Goal: Navigation & Orientation: Find specific page/section

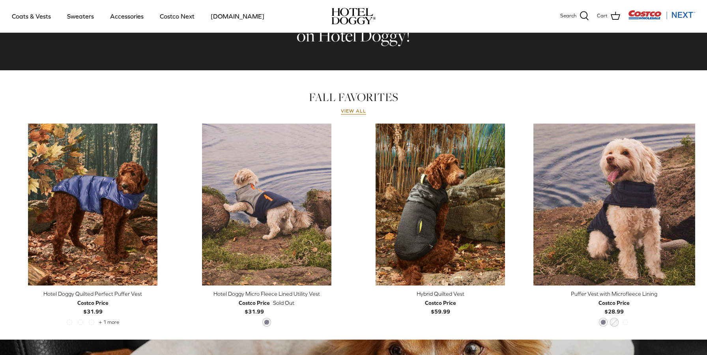
scroll to position [290, 0]
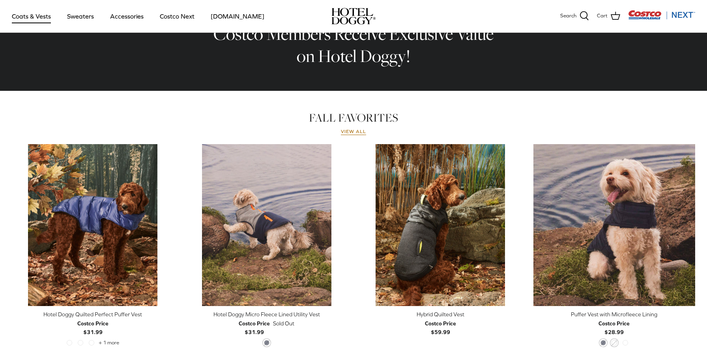
click at [28, 13] on link "Coats & Vests" at bounding box center [31, 16] width 53 height 27
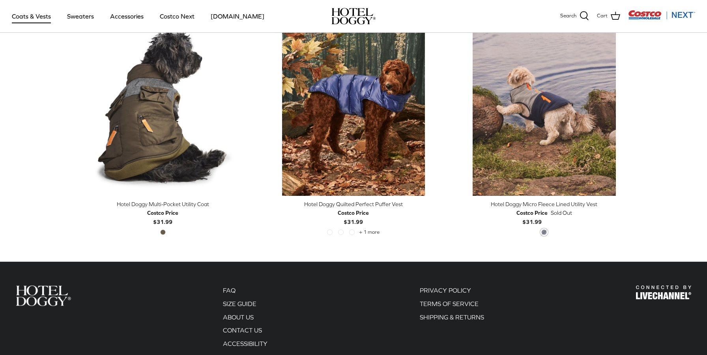
scroll to position [1691, 0]
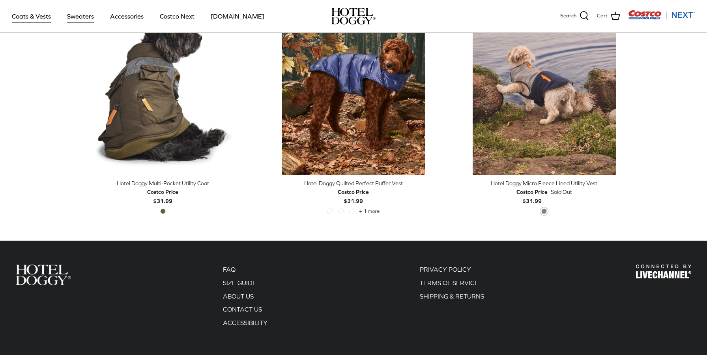
click at [73, 21] on link "Sweaters" at bounding box center [80, 16] width 41 height 27
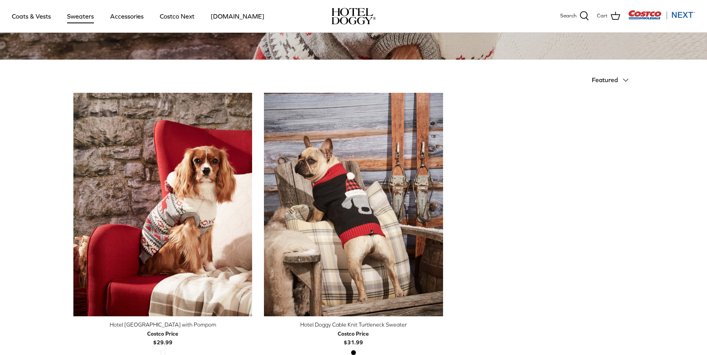
scroll to position [115, 0]
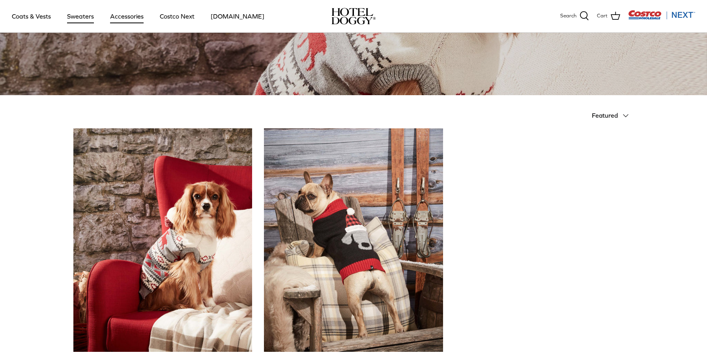
click at [128, 15] on link "Accessories" at bounding box center [127, 16] width 48 height 27
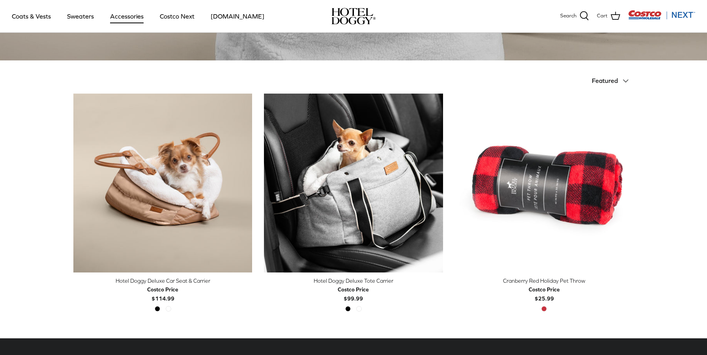
scroll to position [46, 0]
